Goal: Transaction & Acquisition: Subscribe to service/newsletter

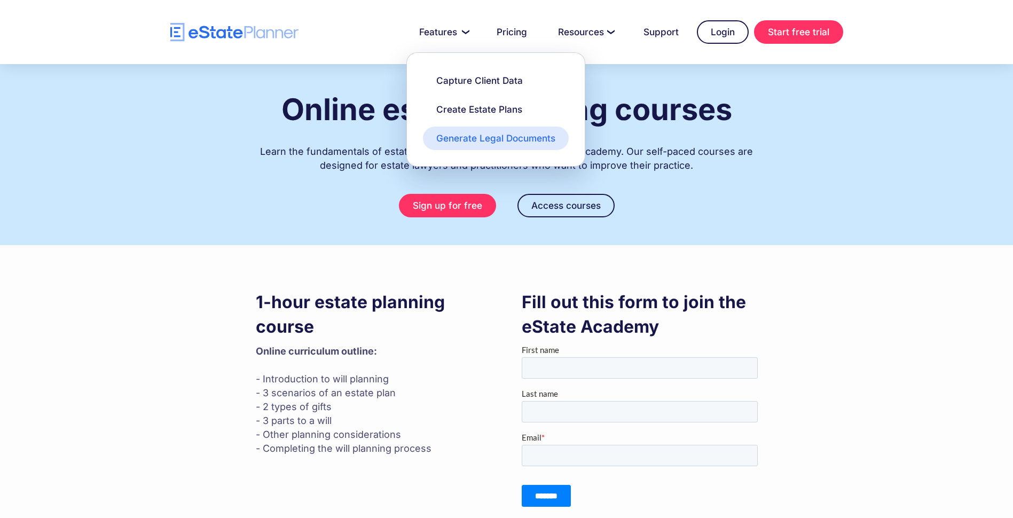
click at [486, 140] on div "Generate Legal Documents" at bounding box center [495, 138] width 119 height 13
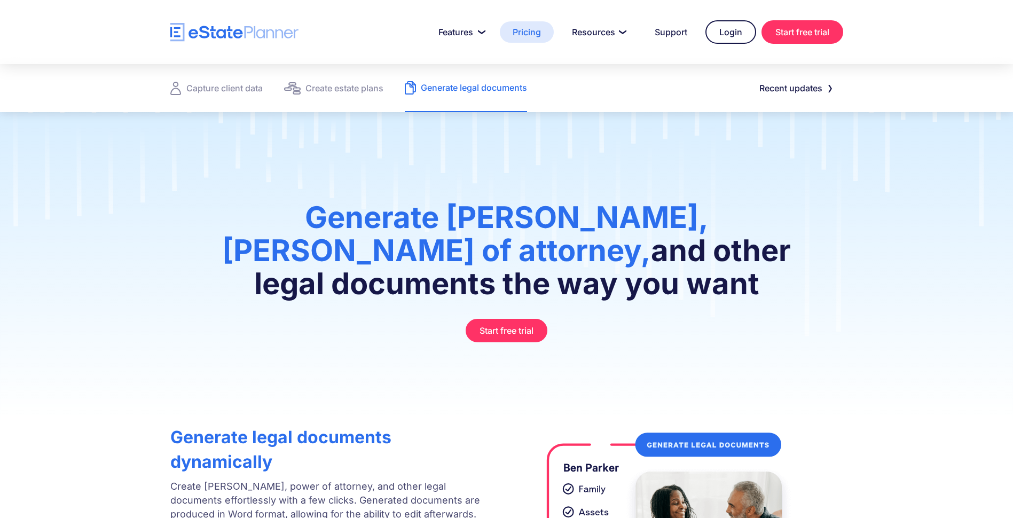
click at [520, 36] on link "Pricing" at bounding box center [527, 31] width 54 height 21
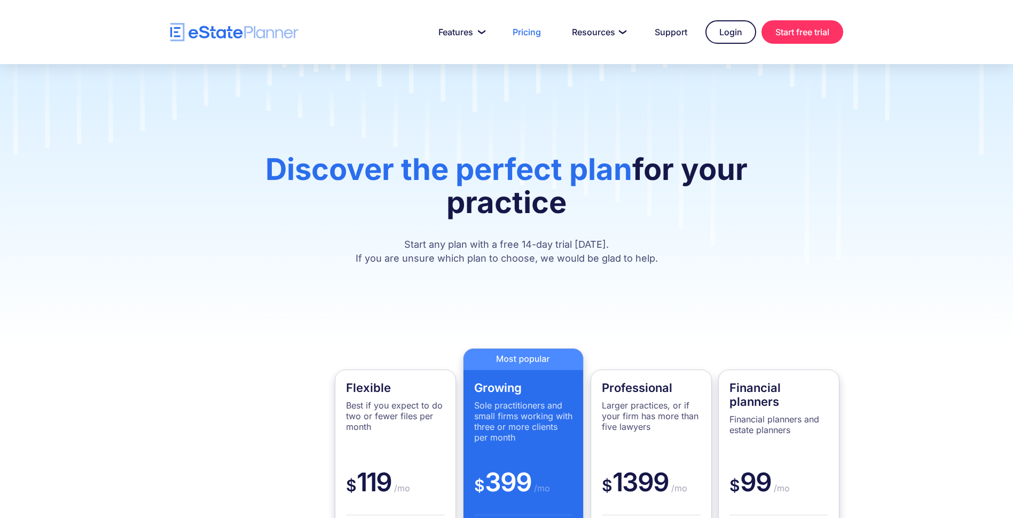
click at [223, 32] on img "home" at bounding box center [234, 32] width 128 height 19
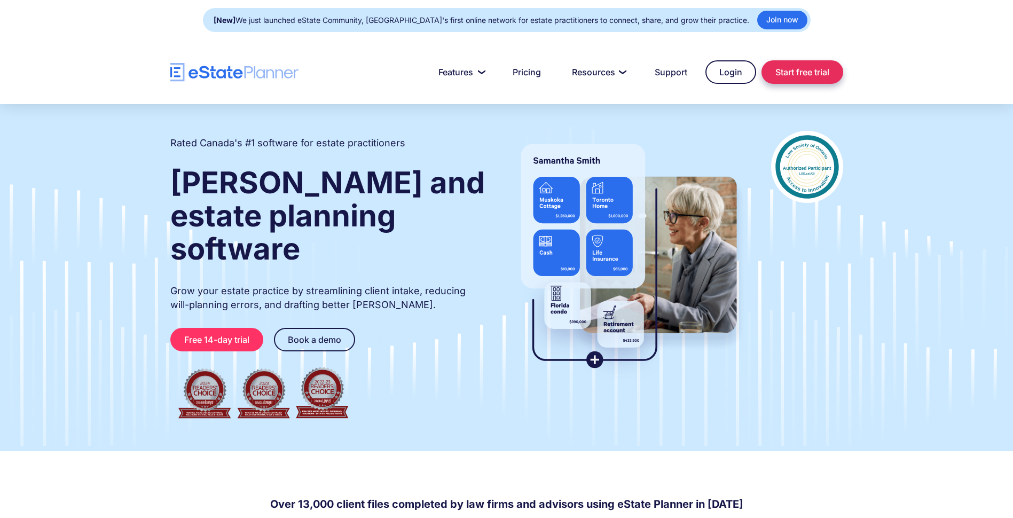
click at [809, 66] on link "Start free trial" at bounding box center [803, 72] width 82 height 24
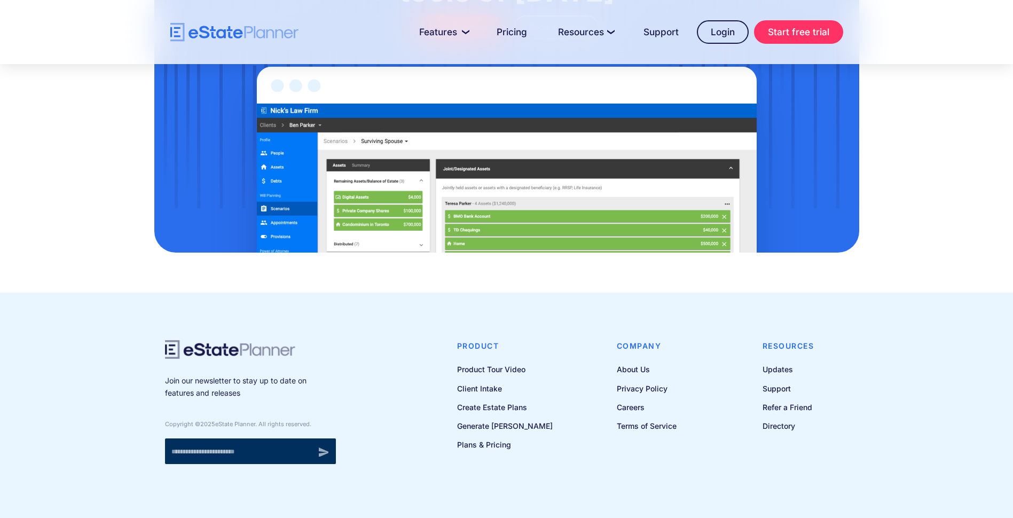
scroll to position [1334, 0]
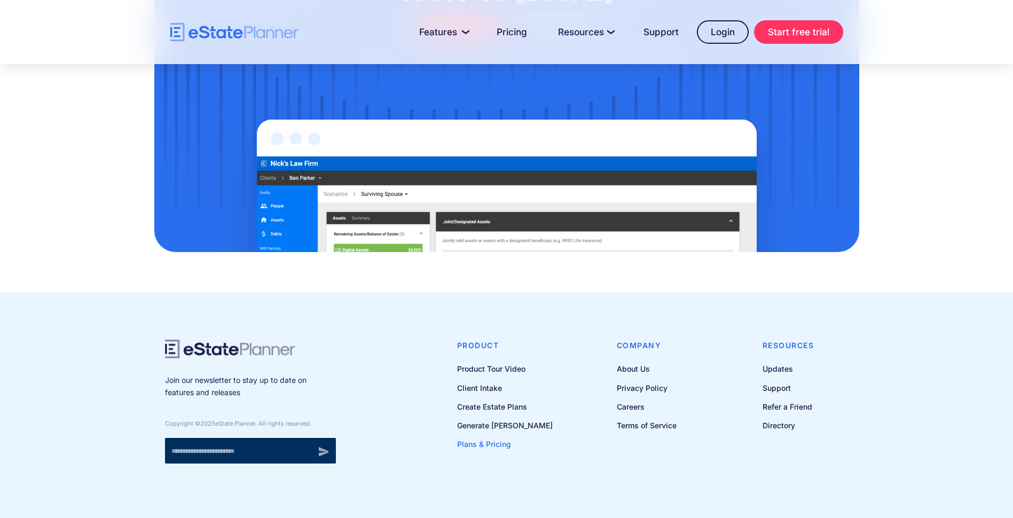
click at [503, 437] on link "Plans & Pricing" at bounding box center [505, 443] width 96 height 13
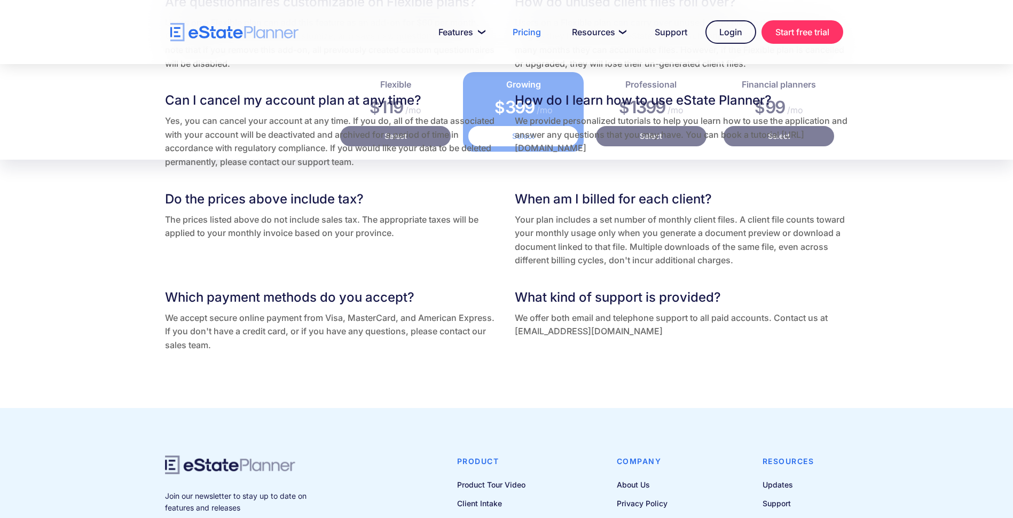
scroll to position [2314, 0]
